Goal: Navigation & Orientation: Find specific page/section

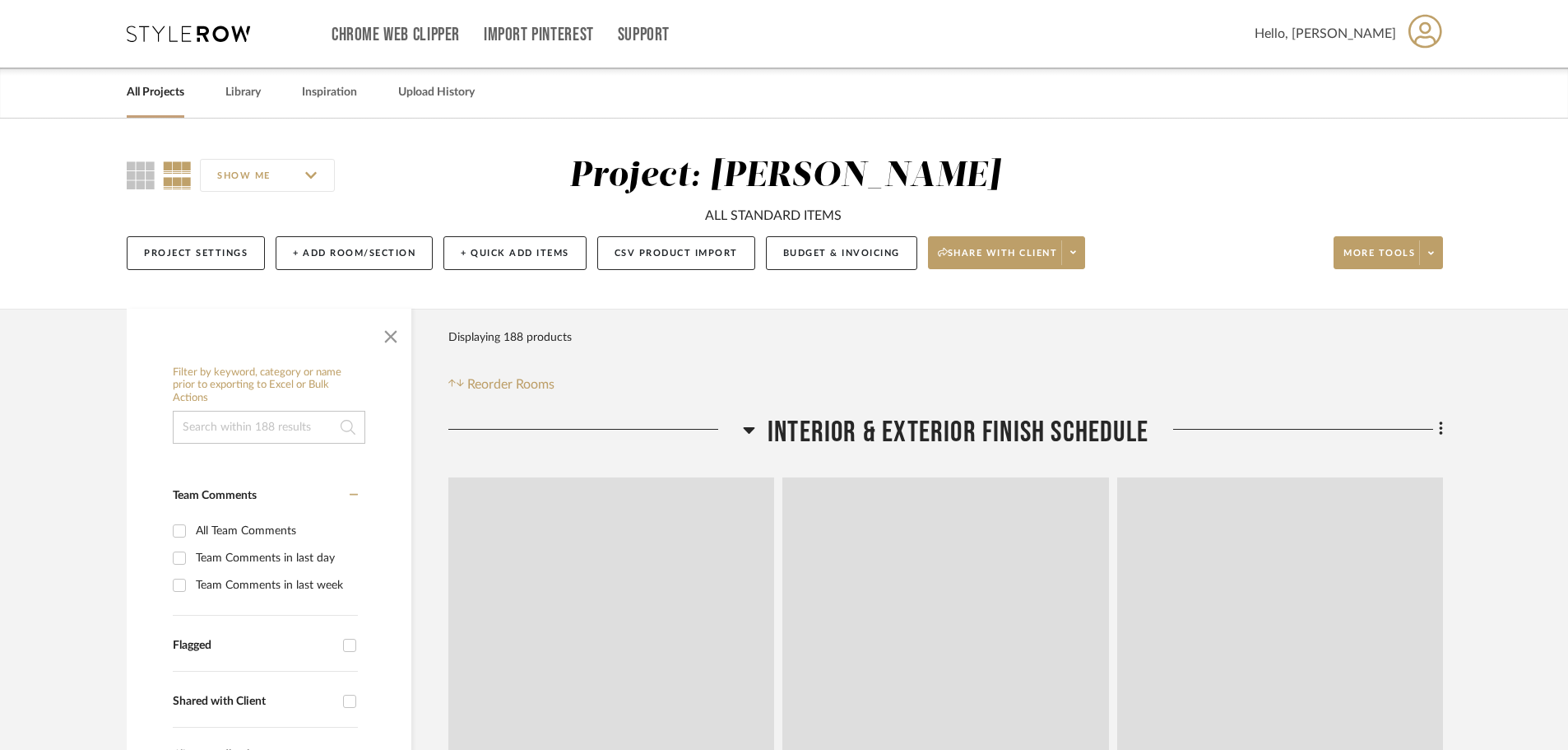
click at [166, 88] on link "All Projects" at bounding box center [155, 93] width 57 height 23
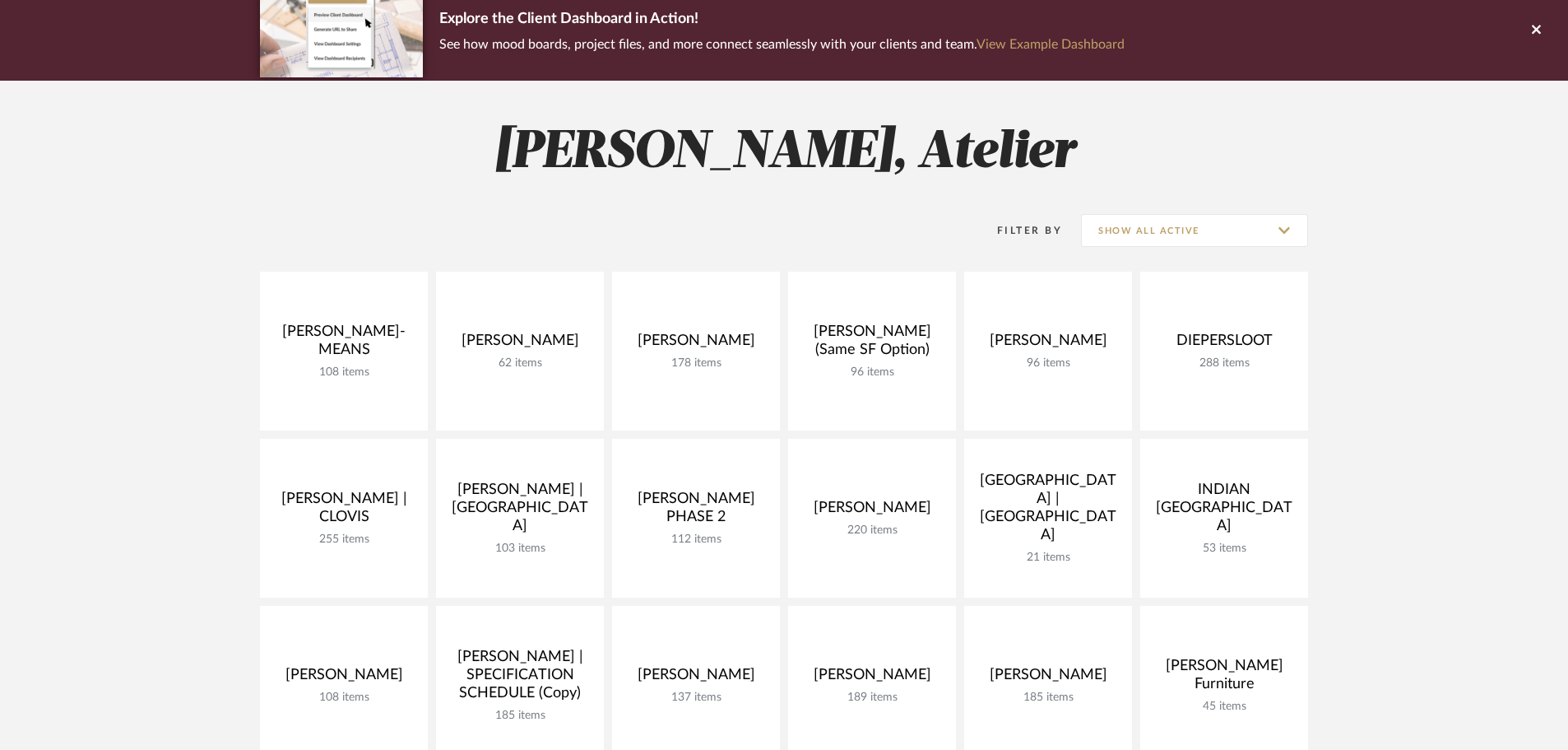
scroll to position [165, 0]
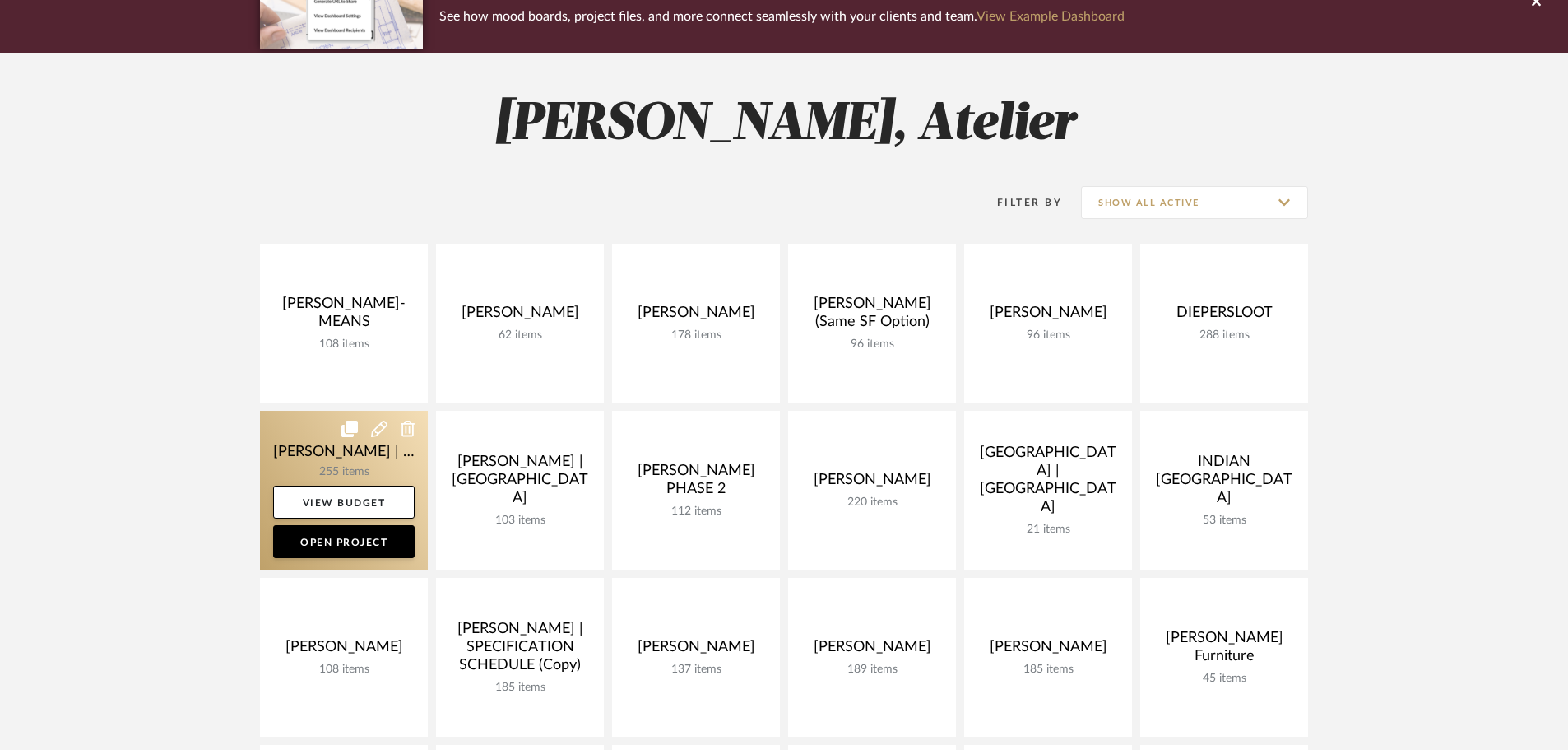
click at [329, 459] on link at bounding box center [344, 490] width 167 height 159
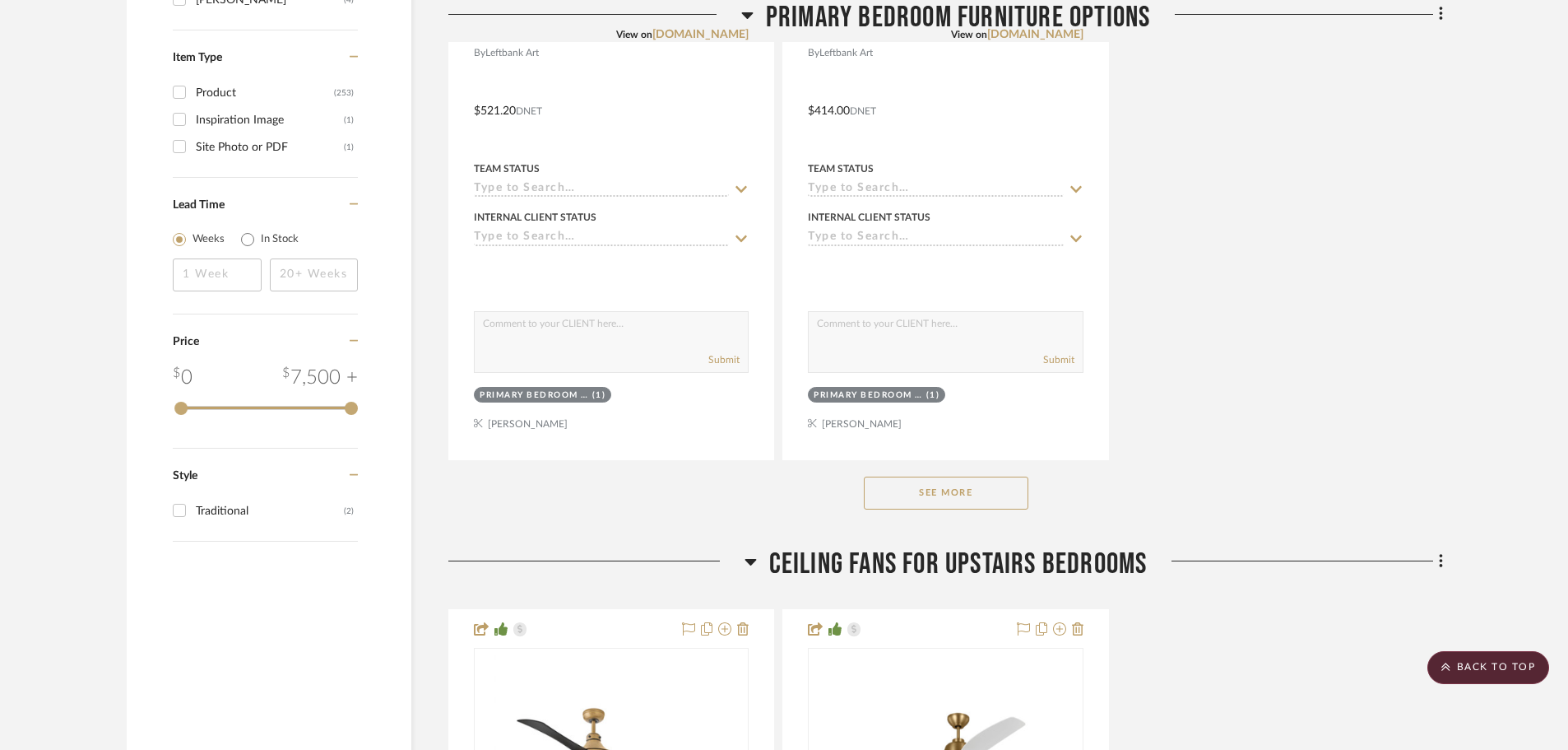
scroll to position [3127, 0]
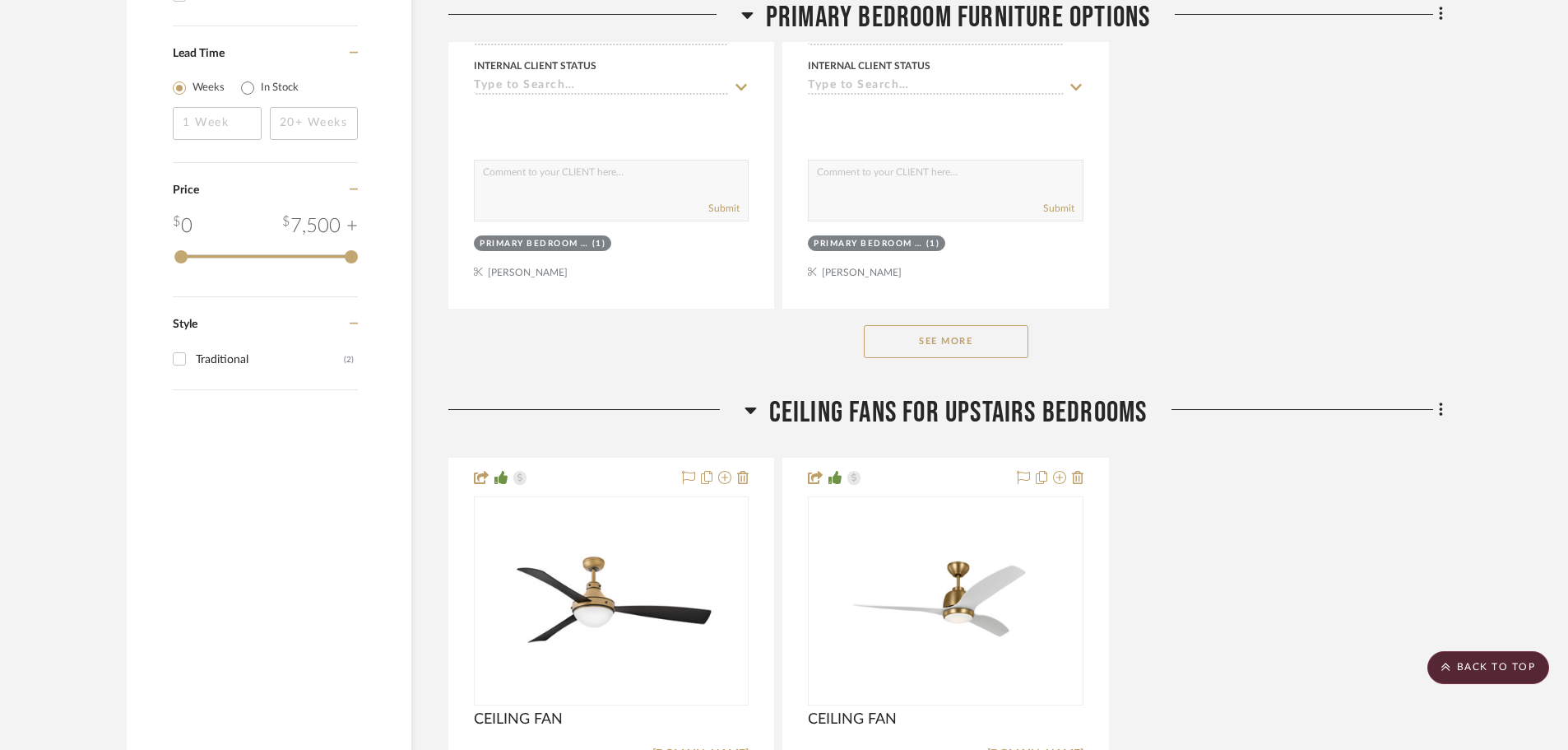
click at [1020, 349] on button "See More" at bounding box center [946, 341] width 165 height 33
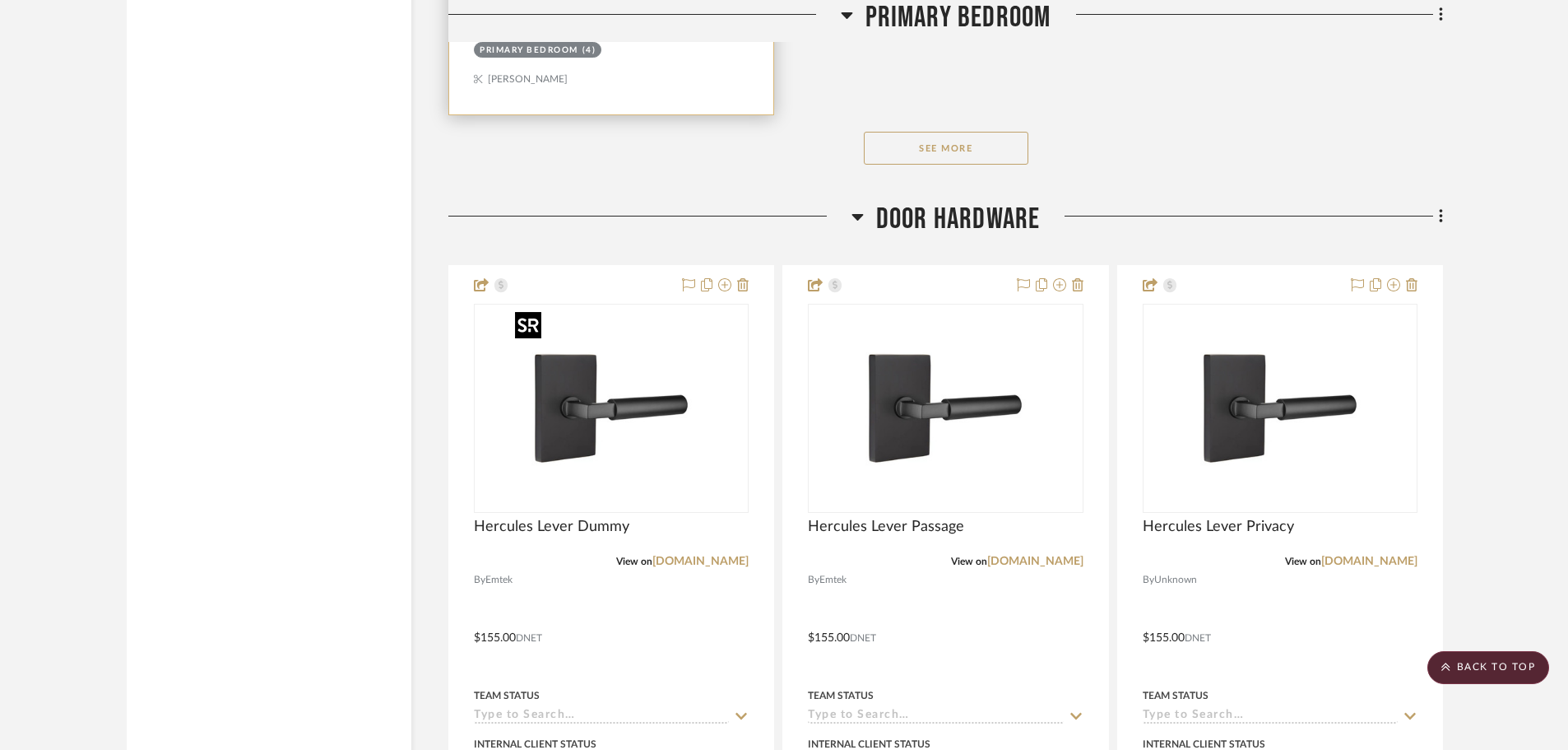
scroll to position [9957, 0]
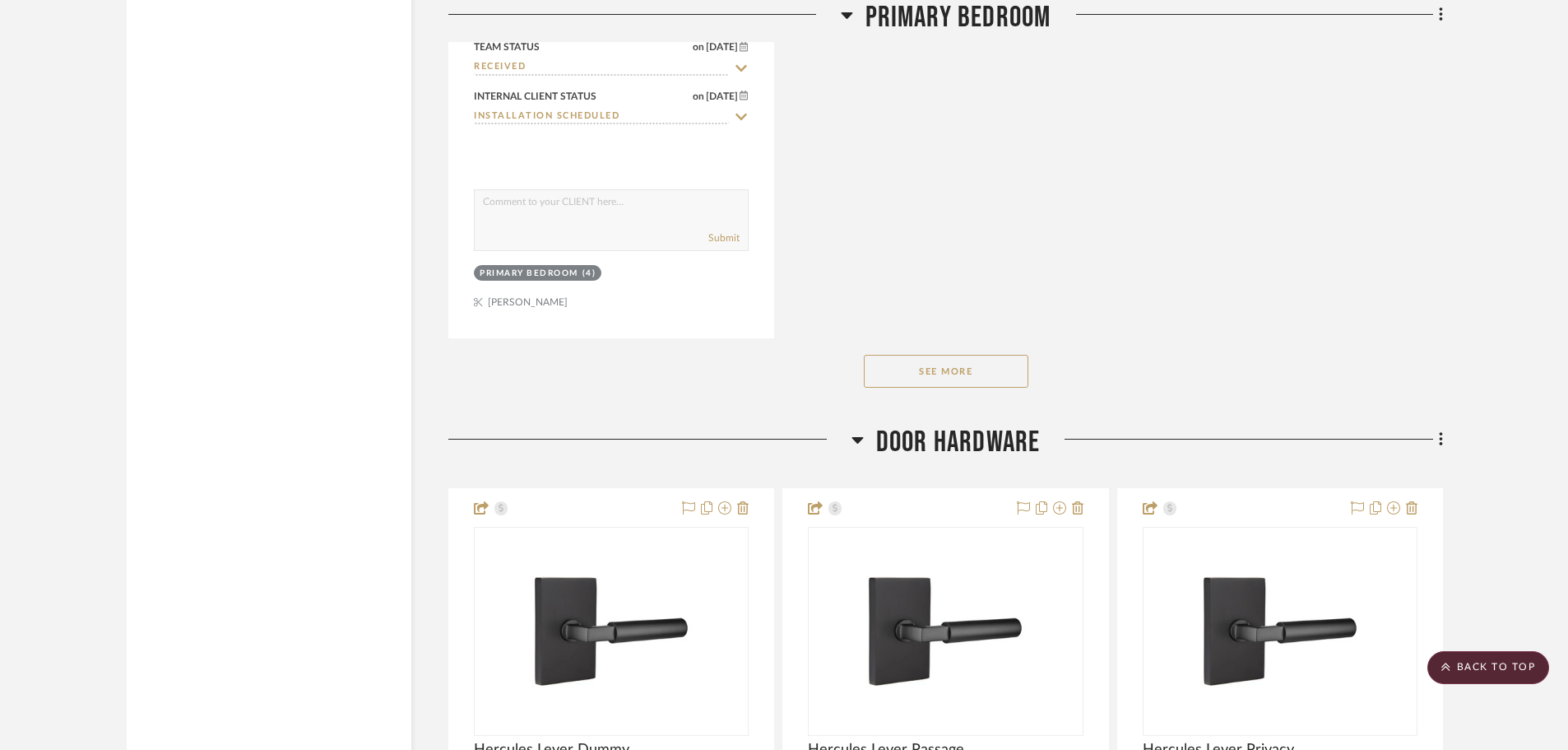
click at [915, 380] on button "See More" at bounding box center [946, 372] width 165 height 33
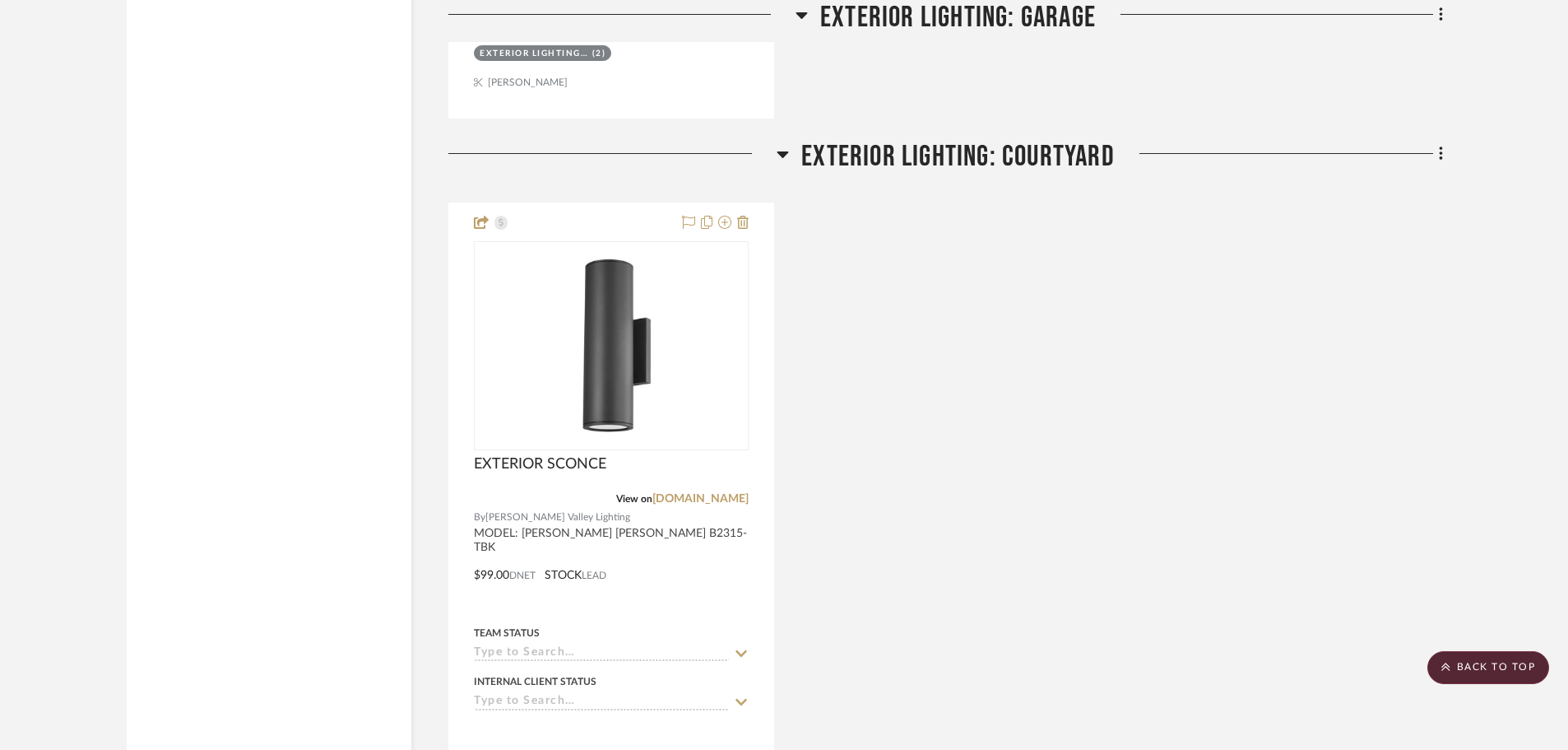
scroll to position [20984, 0]
